Goal: Information Seeking & Learning: Learn about a topic

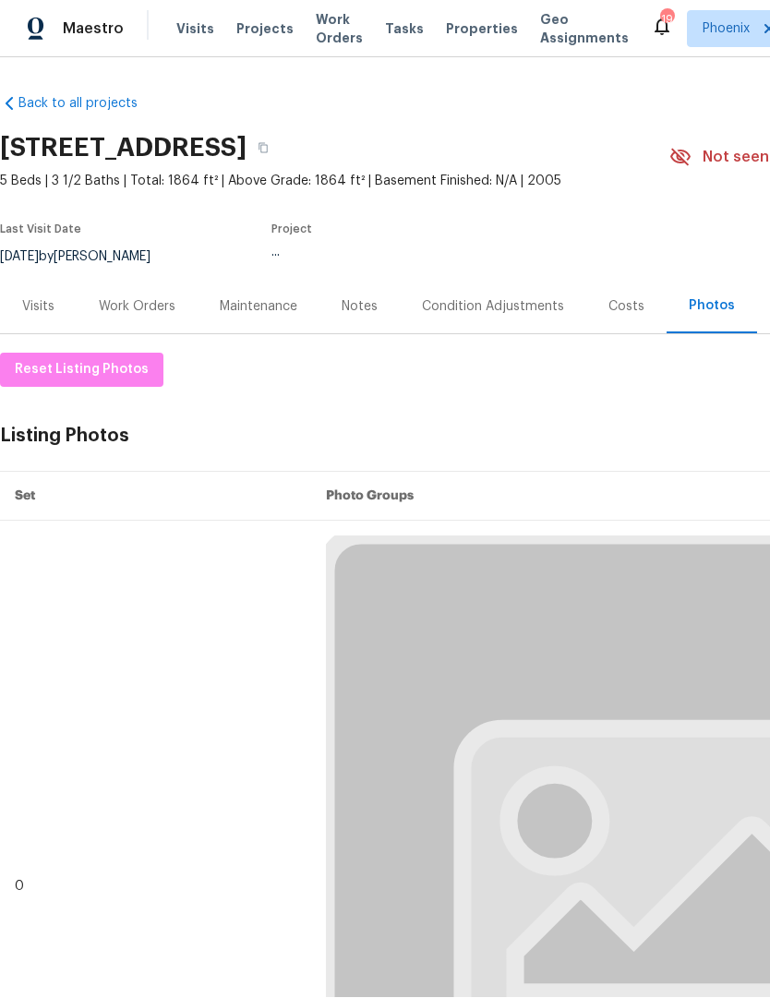
scroll to position [1, 0]
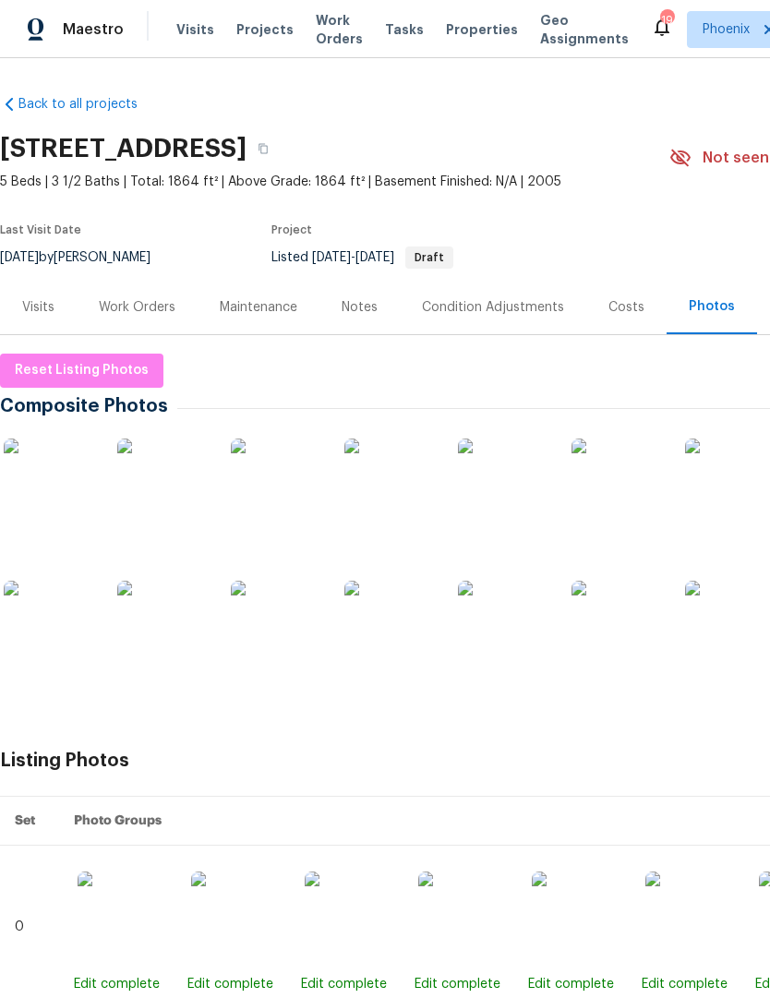
click at [326, 58] on div "Back to all projects [STREET_ADDRESS] 5 Beds | 3 1/2 Baths | Total: 1864 ft² | …" at bounding box center [385, 528] width 770 height 940
click at [335, 58] on div "Back to all projects [STREET_ADDRESS] 5 Beds | 3 1/2 Baths | Total: 1864 ft² | …" at bounding box center [385, 528] width 770 height 940
click at [343, 28] on span "Work Orders" at bounding box center [339, 29] width 47 height 37
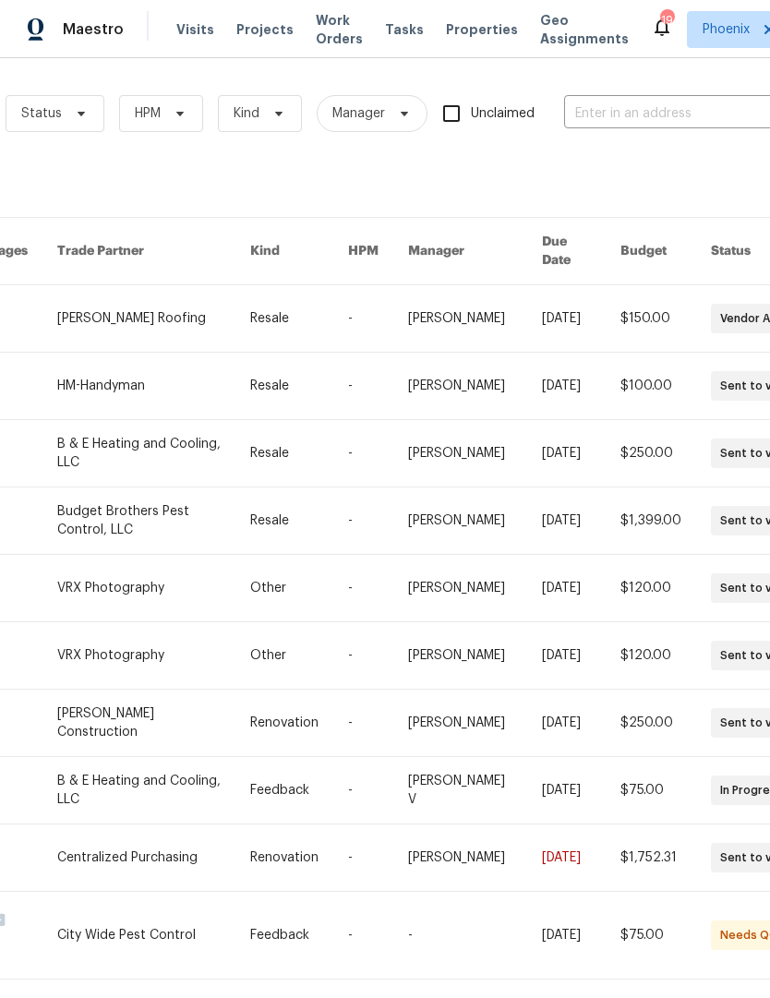
scroll to position [0, 290]
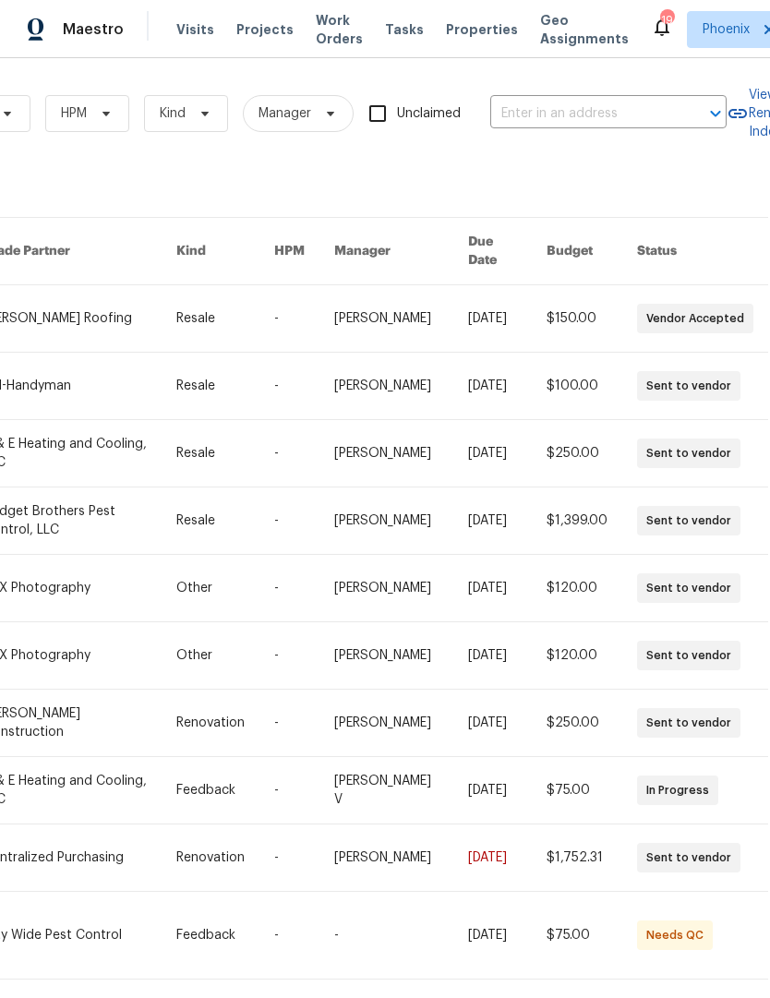
click at [588, 114] on input "text" at bounding box center [582, 114] width 185 height 29
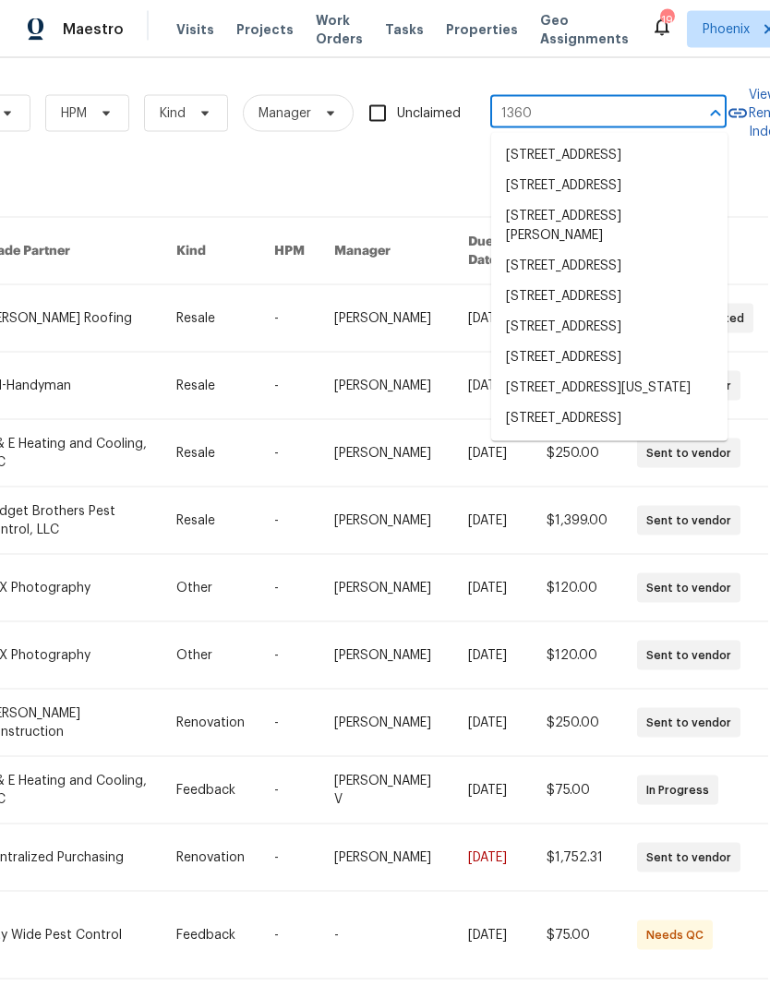
type input "1360 e"
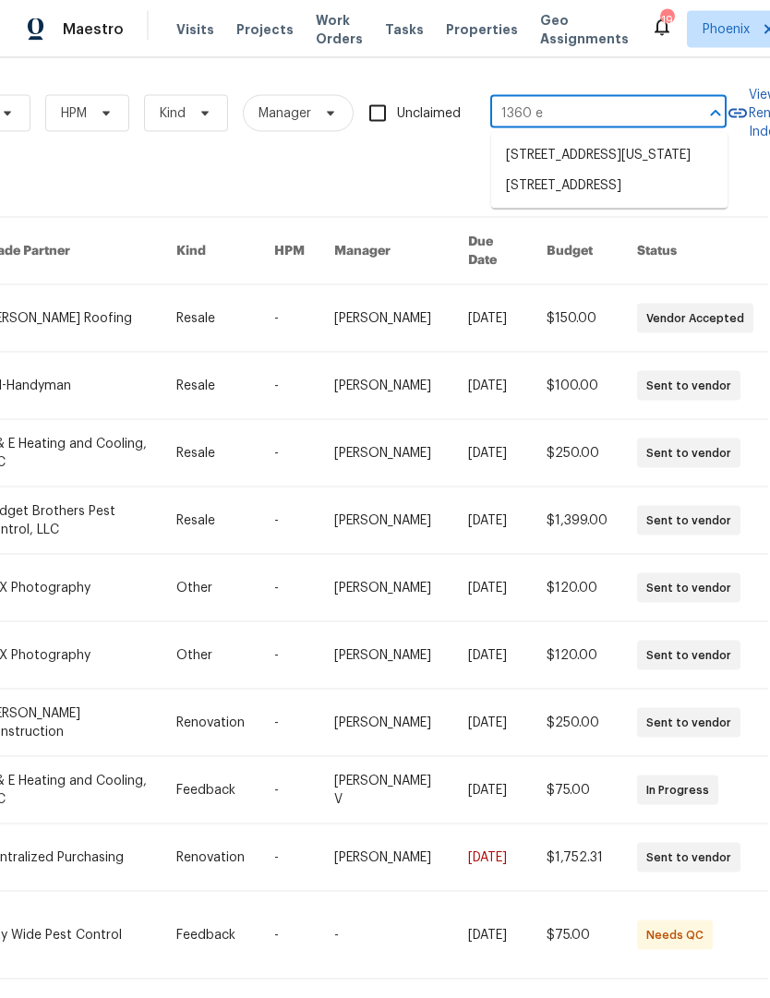
click at [655, 171] on li "[STREET_ADDRESS][US_STATE]" at bounding box center [609, 155] width 236 height 30
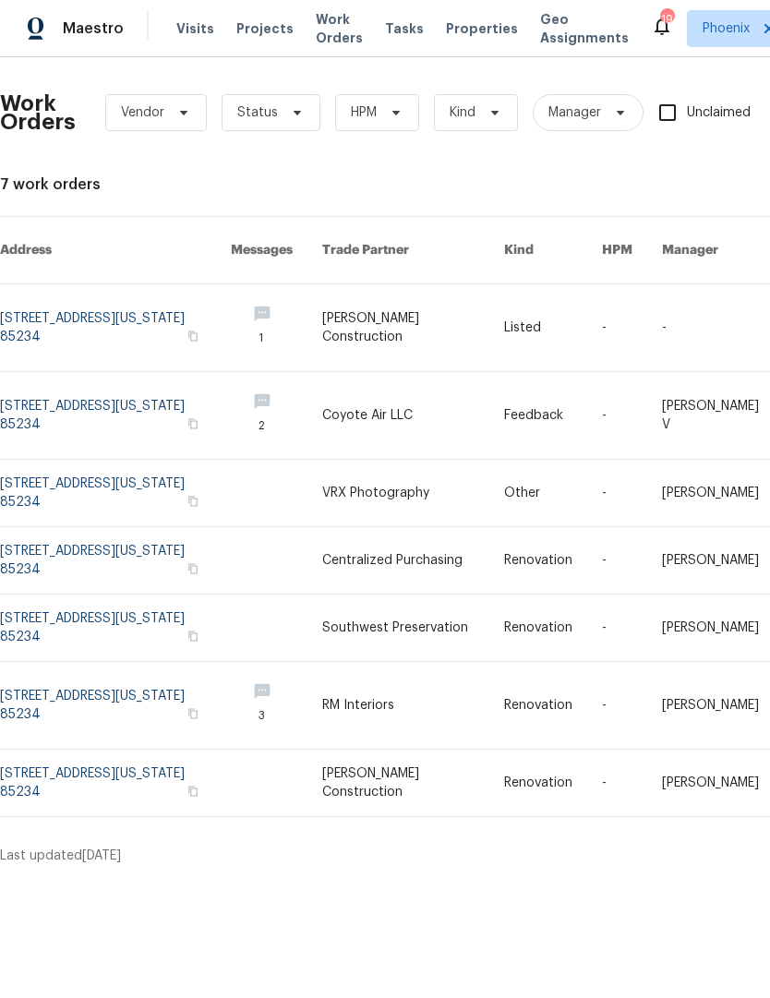
click at [51, 292] on link at bounding box center [115, 328] width 231 height 87
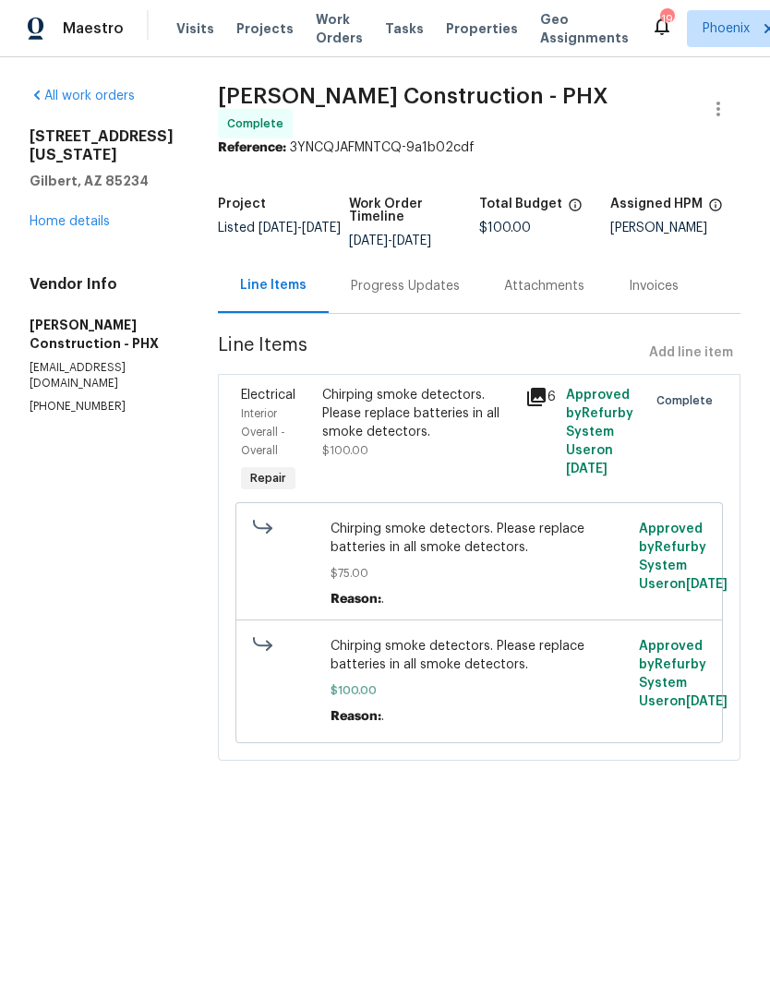
click at [78, 224] on link "Home details" at bounding box center [70, 222] width 80 height 13
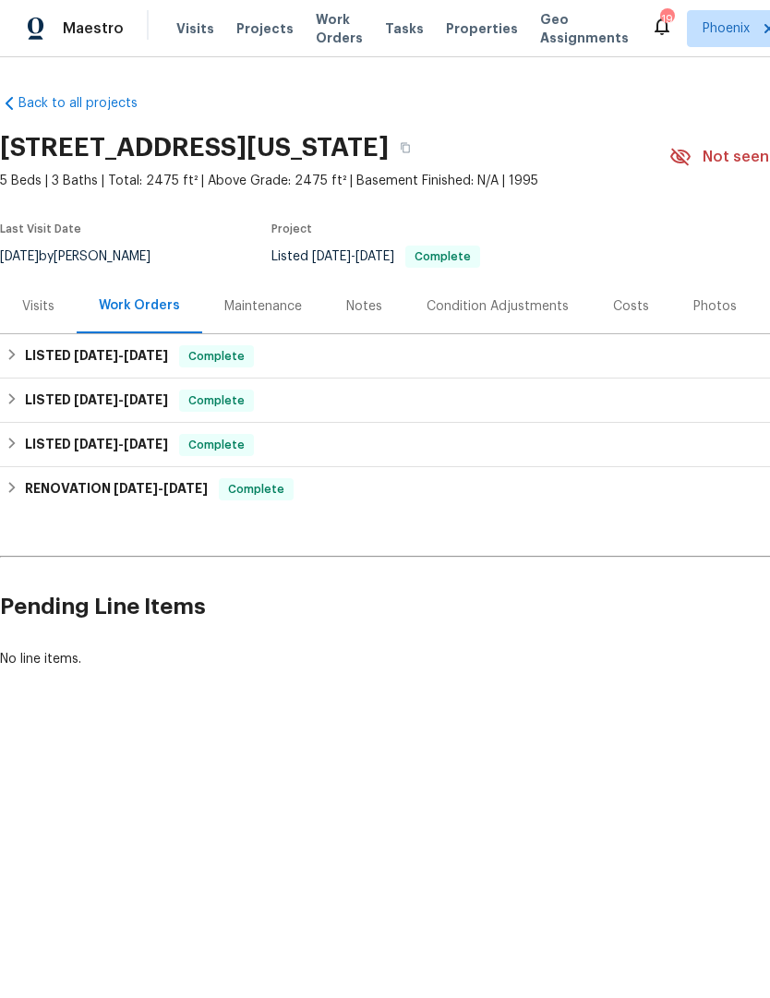
click at [332, 320] on div "Notes" at bounding box center [364, 307] width 80 height 54
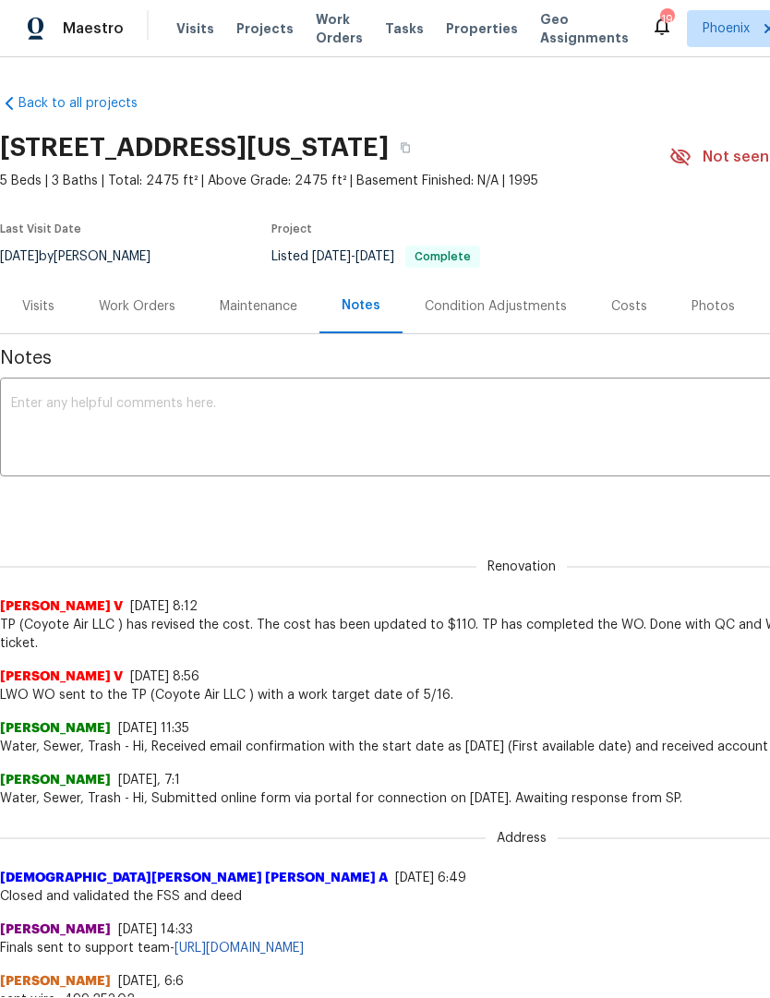
click at [714, 323] on div "Photos" at bounding box center [713, 306] width 88 height 54
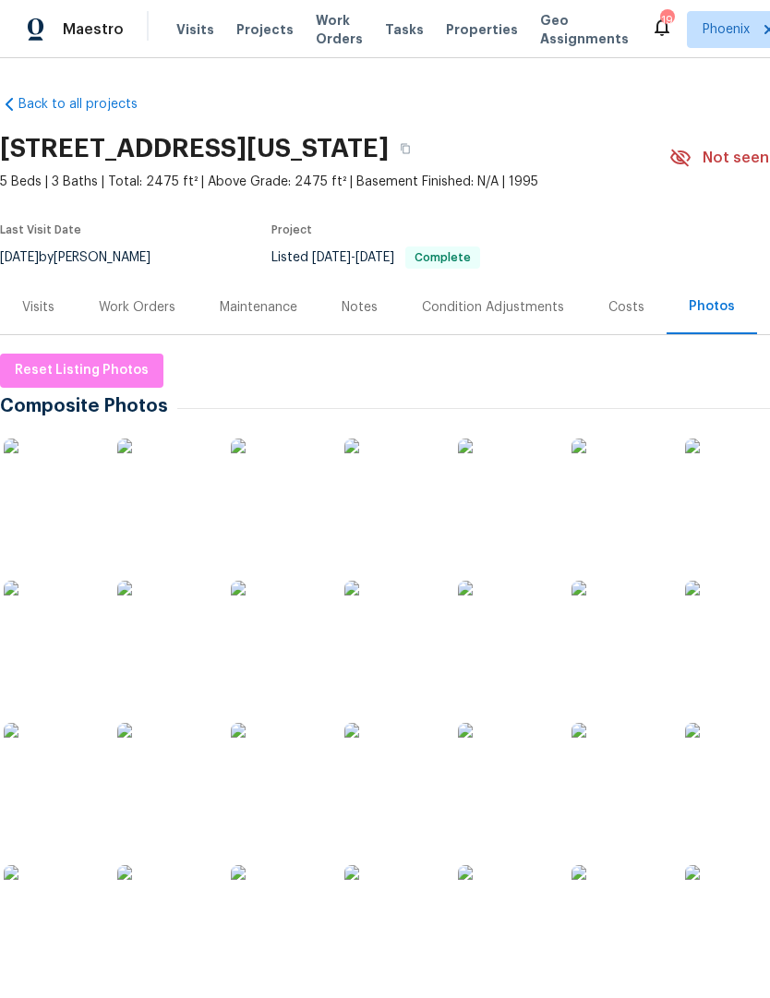
click at [54, 489] on img at bounding box center [50, 485] width 92 height 92
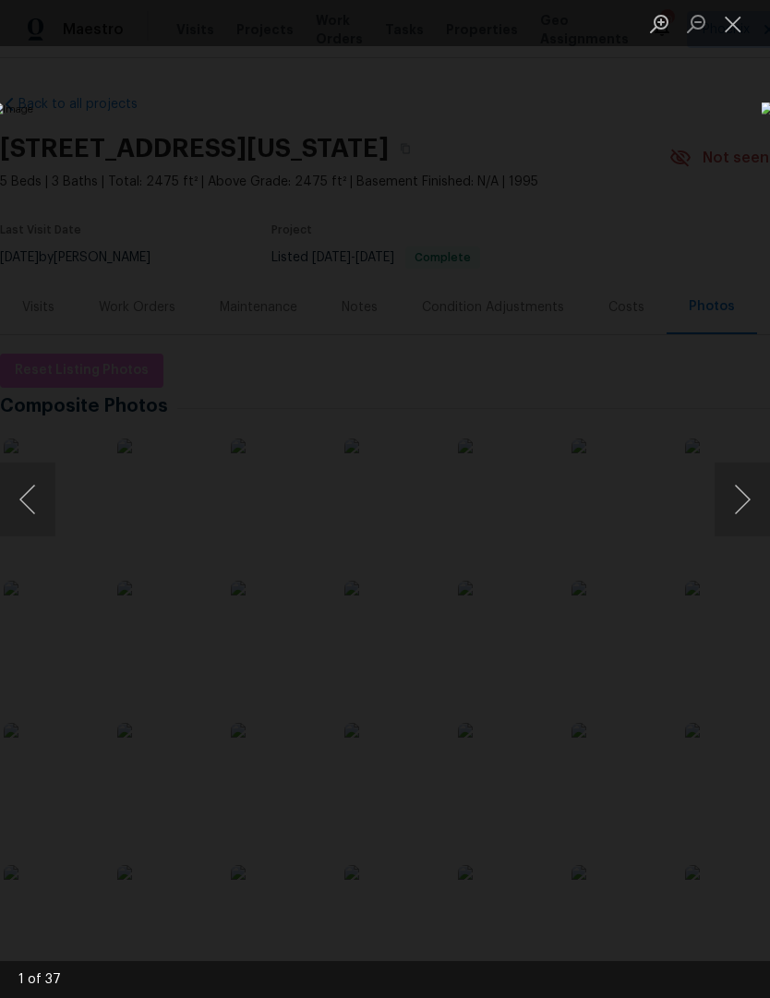
click at [746, 501] on button "Next image" at bounding box center [742, 500] width 55 height 74
click at [747, 499] on button "Next image" at bounding box center [742, 500] width 55 height 74
click at [748, 501] on button "Next image" at bounding box center [742, 500] width 55 height 74
click at [745, 505] on button "Next image" at bounding box center [742, 500] width 55 height 74
click at [749, 508] on button "Next image" at bounding box center [742, 500] width 55 height 74
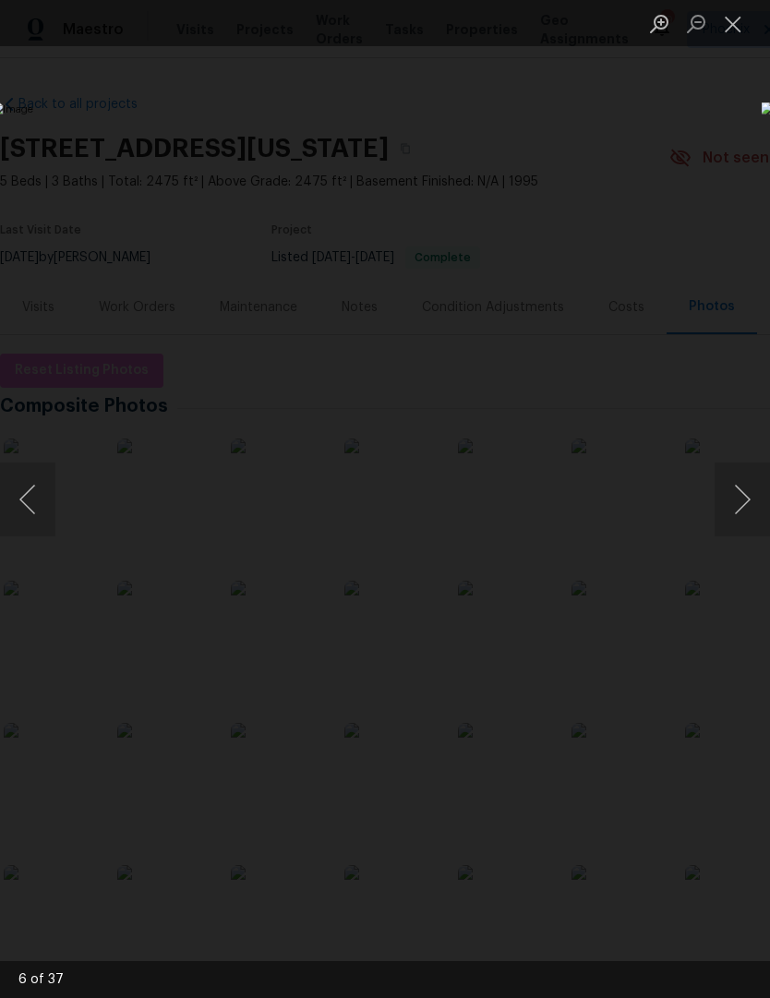
click at [748, 507] on button "Next image" at bounding box center [742, 500] width 55 height 74
click at [747, 512] on button "Next image" at bounding box center [742, 500] width 55 height 74
click at [746, 502] on button "Next image" at bounding box center [742, 500] width 55 height 74
click at [741, 499] on button "Next image" at bounding box center [742, 500] width 55 height 74
click at [746, 509] on button "Next image" at bounding box center [742, 500] width 55 height 74
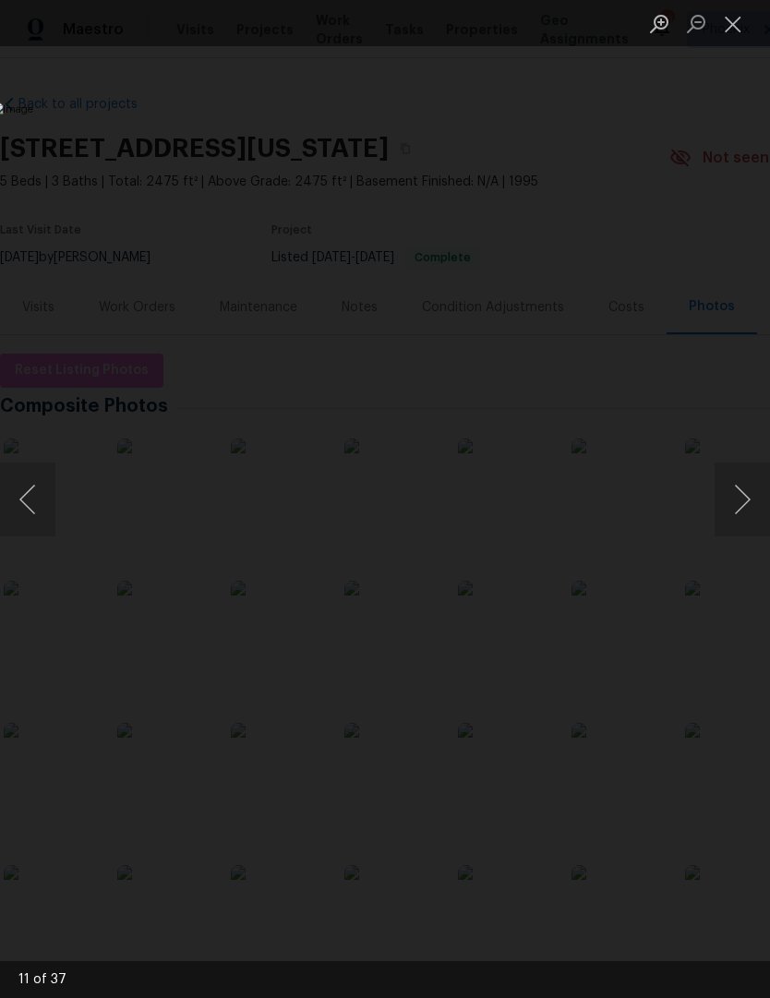
click at [744, 507] on button "Next image" at bounding box center [742, 500] width 55 height 74
click at [745, 507] on button "Next image" at bounding box center [742, 500] width 55 height 74
click at [746, 507] on button "Next image" at bounding box center [742, 500] width 55 height 74
click at [743, 507] on button "Next image" at bounding box center [742, 500] width 55 height 74
click at [746, 508] on button "Next image" at bounding box center [742, 500] width 55 height 74
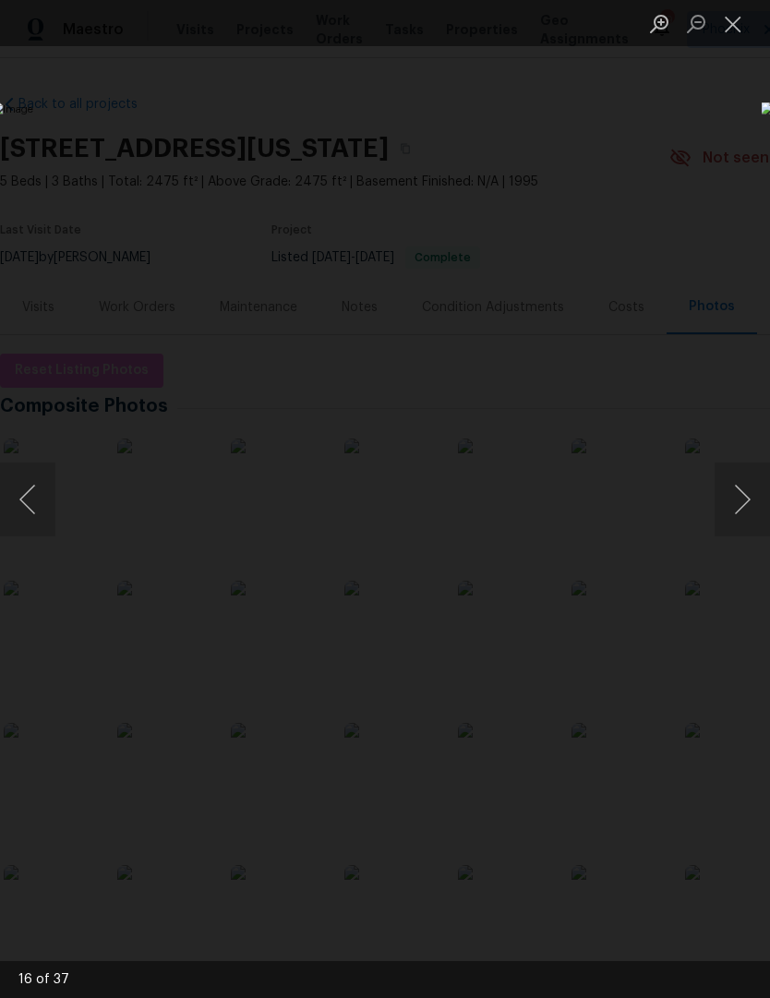
click at [739, 513] on button "Next image" at bounding box center [742, 500] width 55 height 74
click at [736, 32] on button "Close lightbox" at bounding box center [733, 23] width 37 height 32
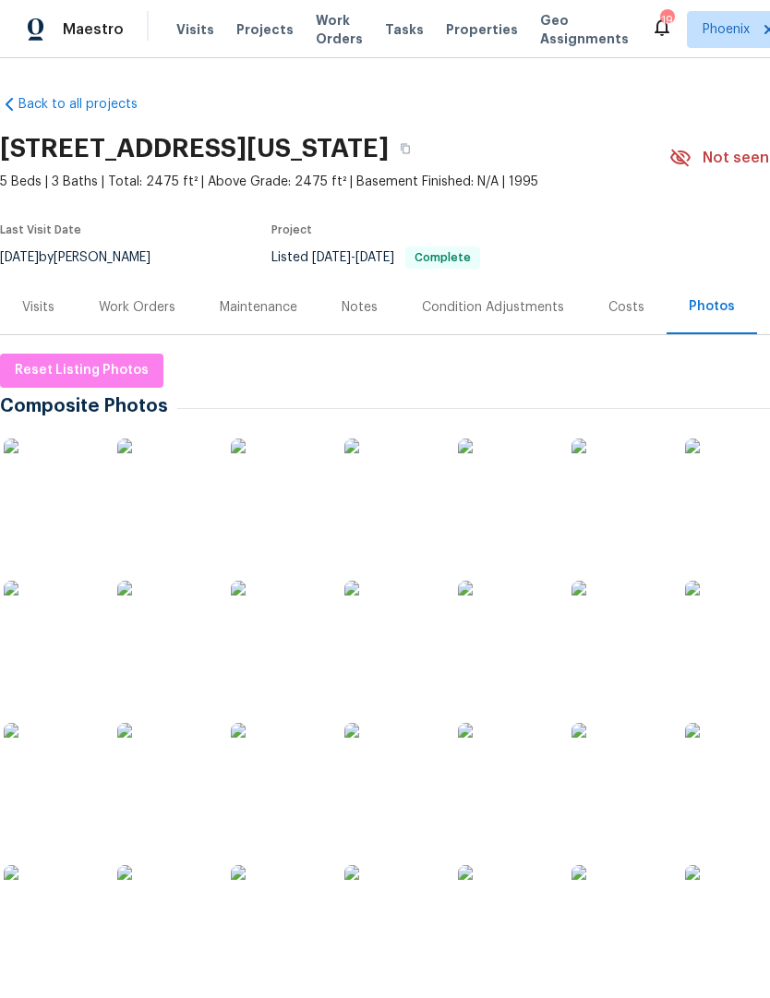
click at [452, 988] on div at bounding box center [521, 782] width 1043 height 711
